Goal: Transaction & Acquisition: Book appointment/travel/reservation

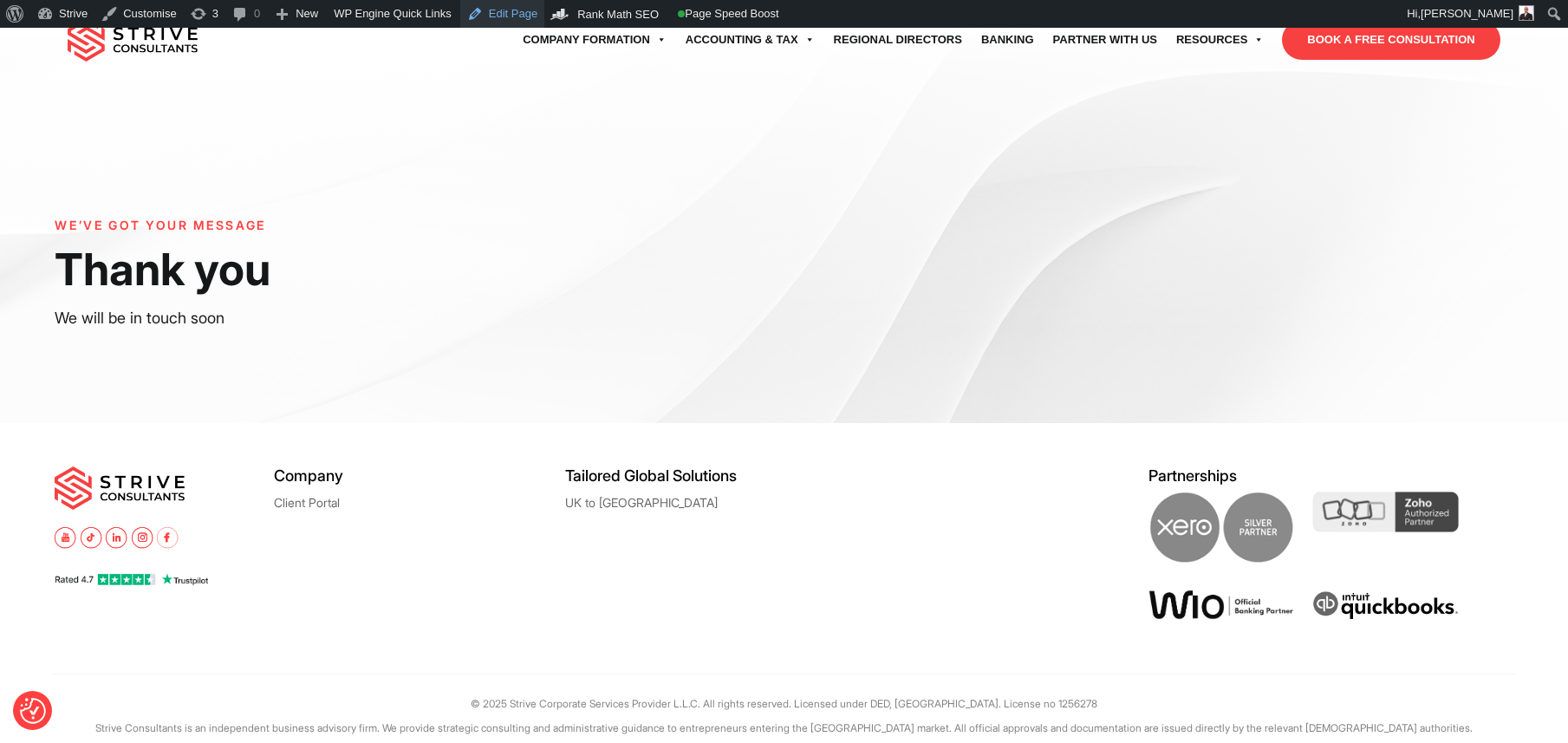
click at [489, 15] on link "Edit Page" at bounding box center [502, 13] width 84 height 28
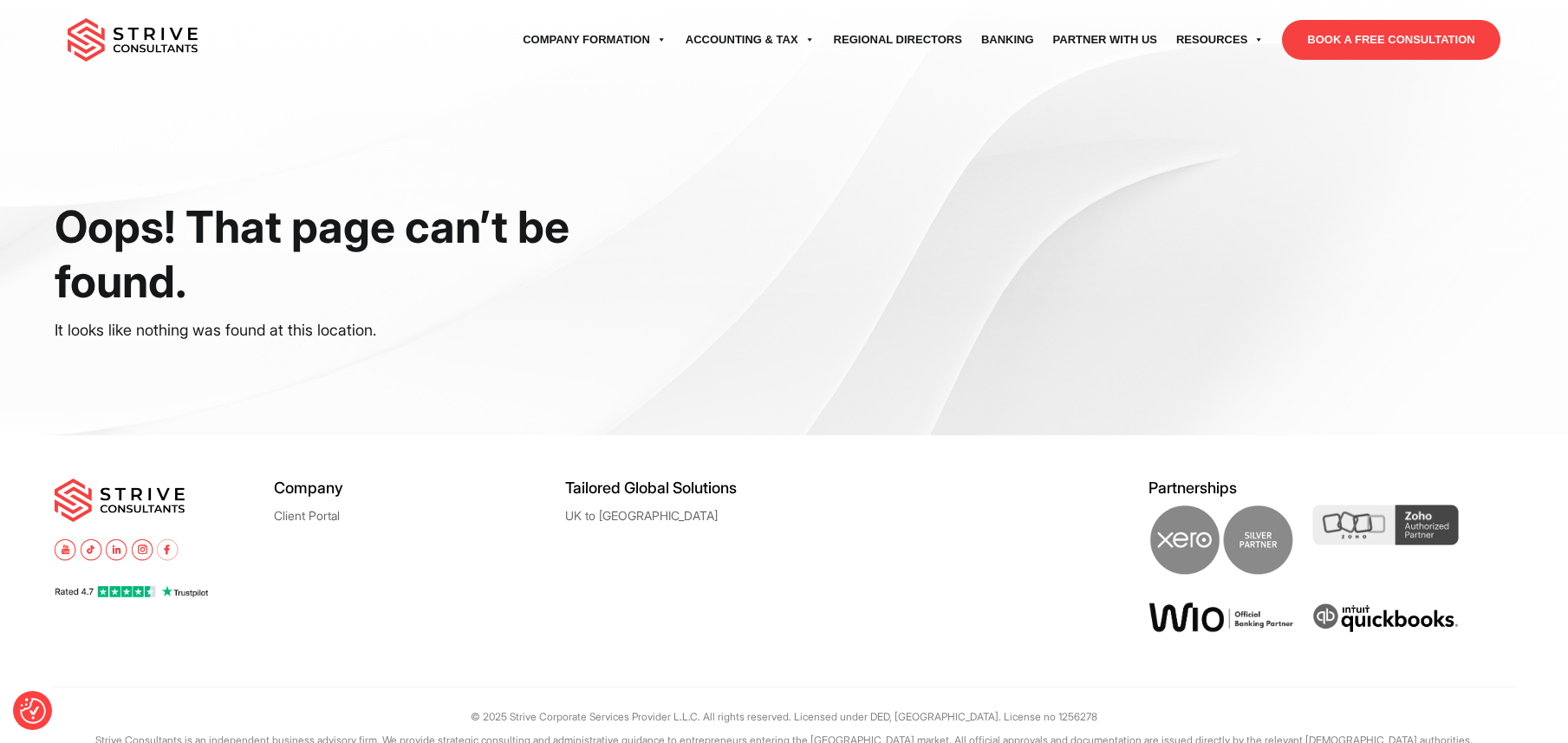
click at [231, 367] on div "Oops! That page can’t be found. It looks like nothing was found at this locatio…" at bounding box center [784, 217] width 1568 height 435
click at [370, 306] on h1 "Oops! That page can’t be found." at bounding box center [367, 253] width 626 height 110
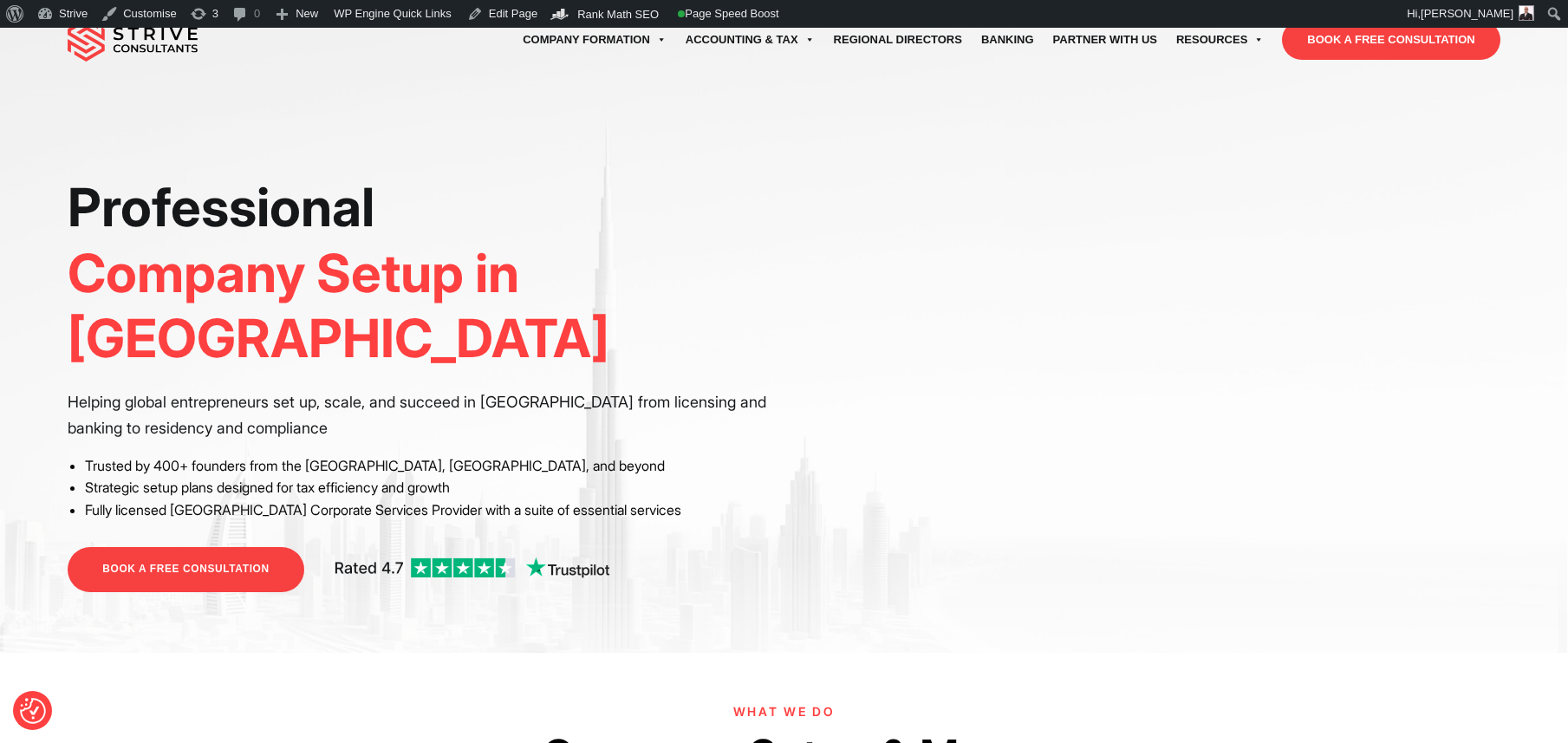
click at [1321, 51] on link "BOOK A FREE CONSULTATION" at bounding box center [1391, 40] width 218 height 40
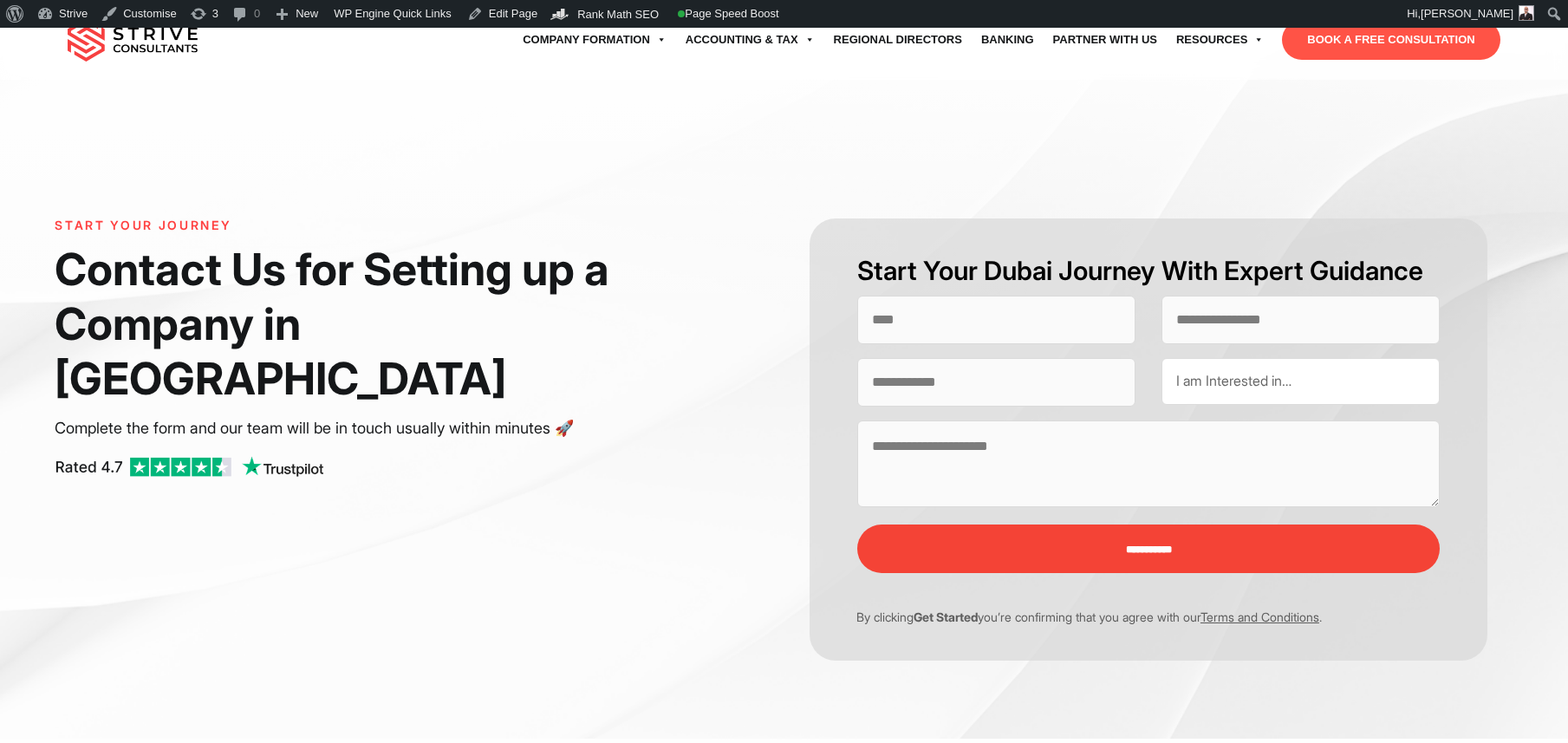
select select "Contact form"
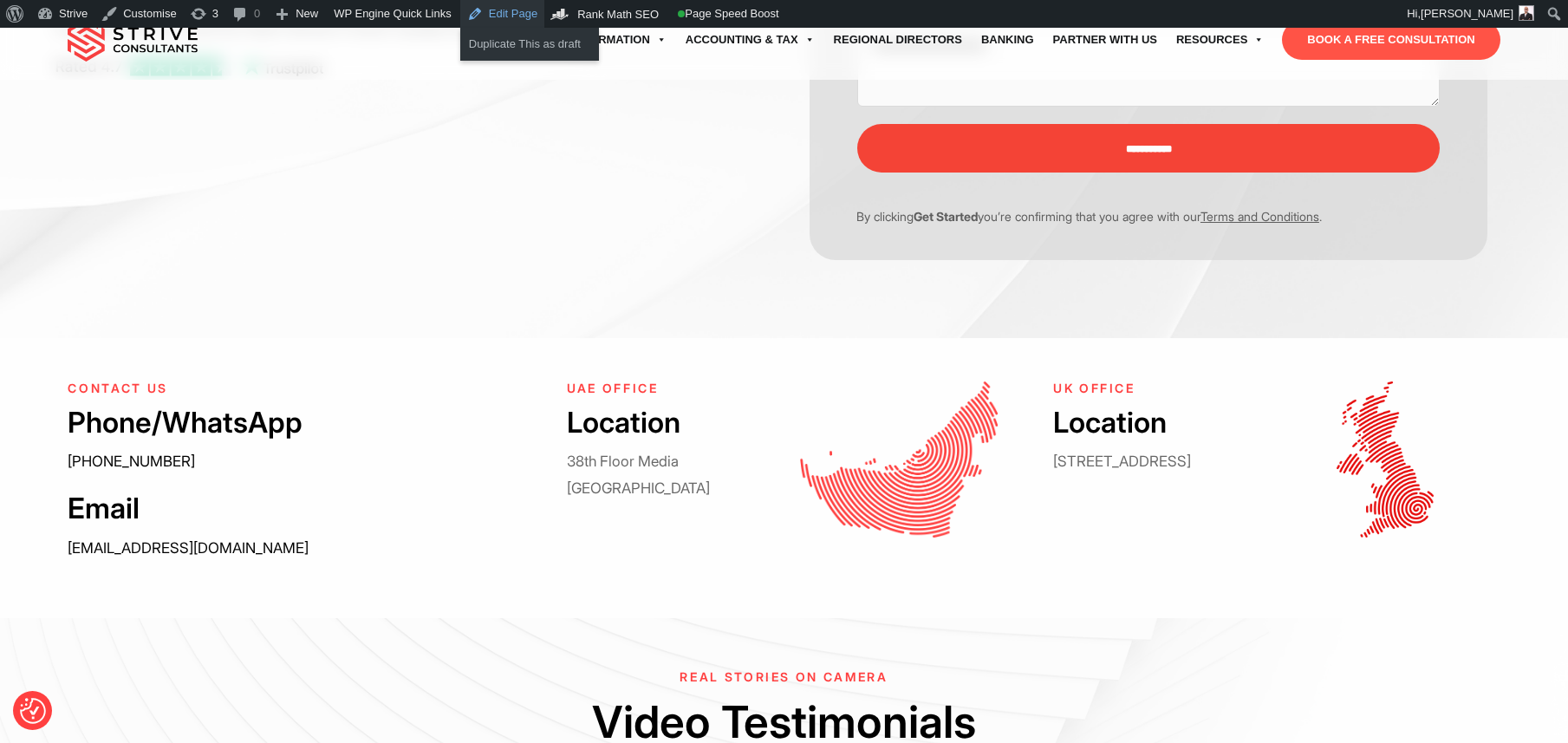
click at [497, 13] on link "Edit Page" at bounding box center [502, 13] width 84 height 28
